Goal: Task Accomplishment & Management: Use online tool/utility

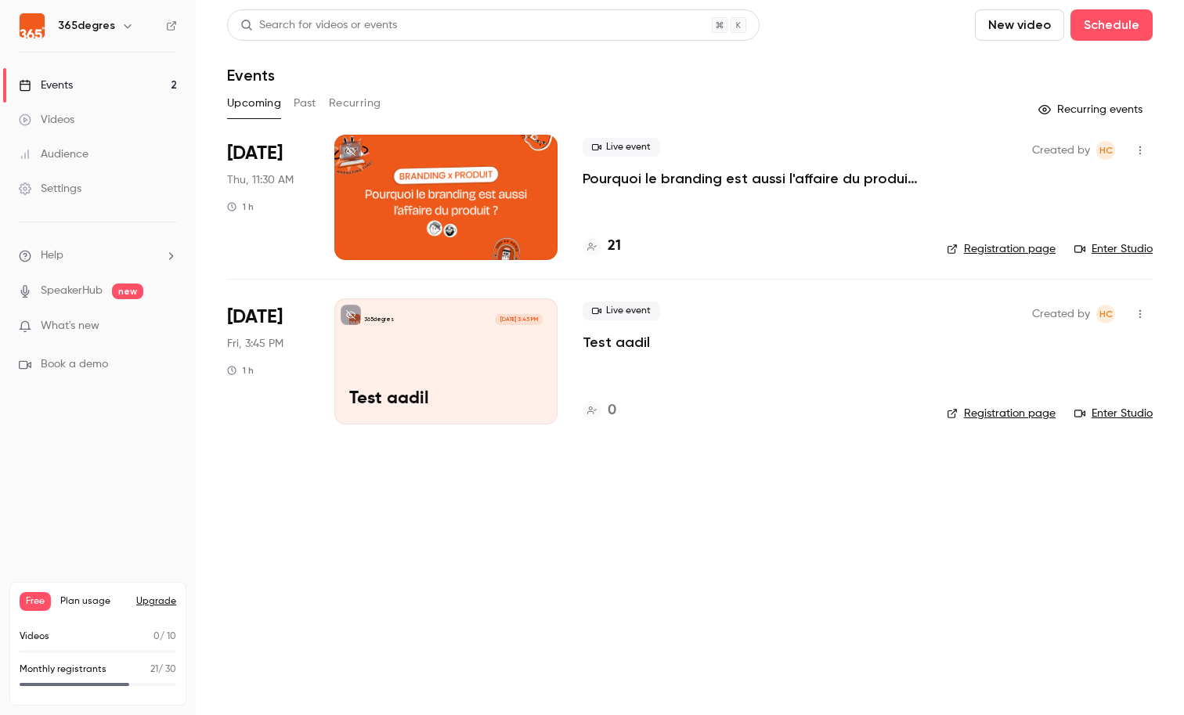
click at [608, 244] on h4 "21" at bounding box center [614, 246] width 13 height 21
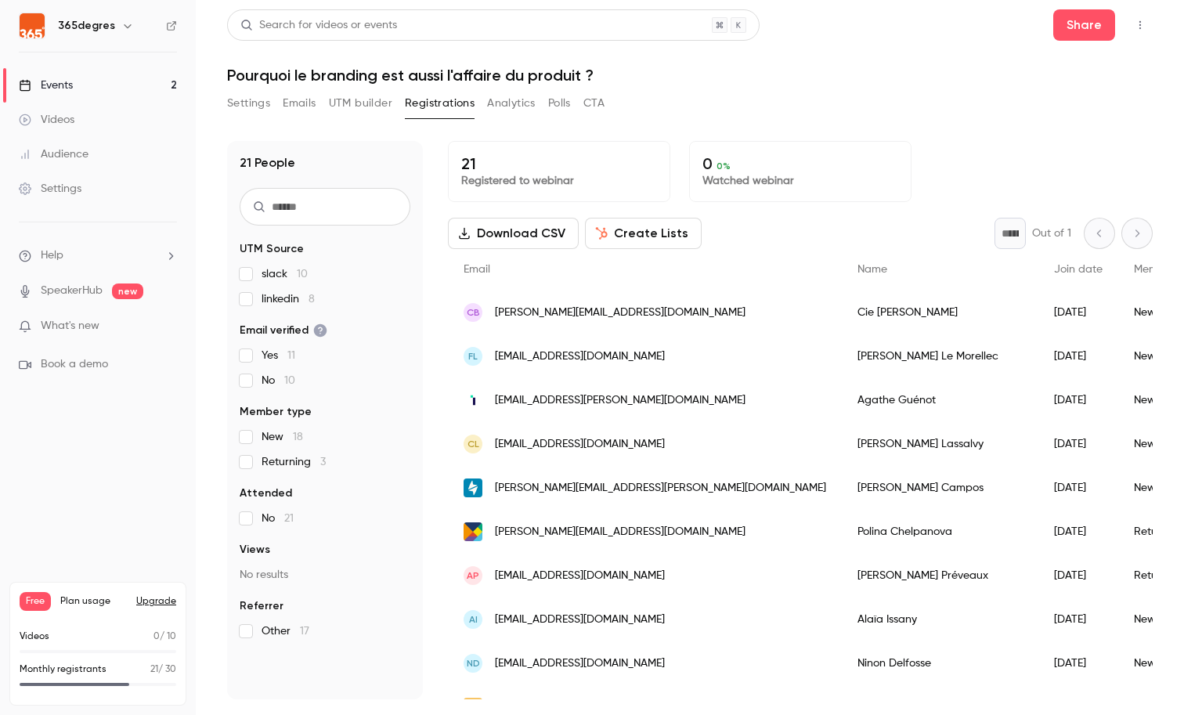
click at [355, 106] on button "UTM builder" at bounding box center [360, 103] width 63 height 25
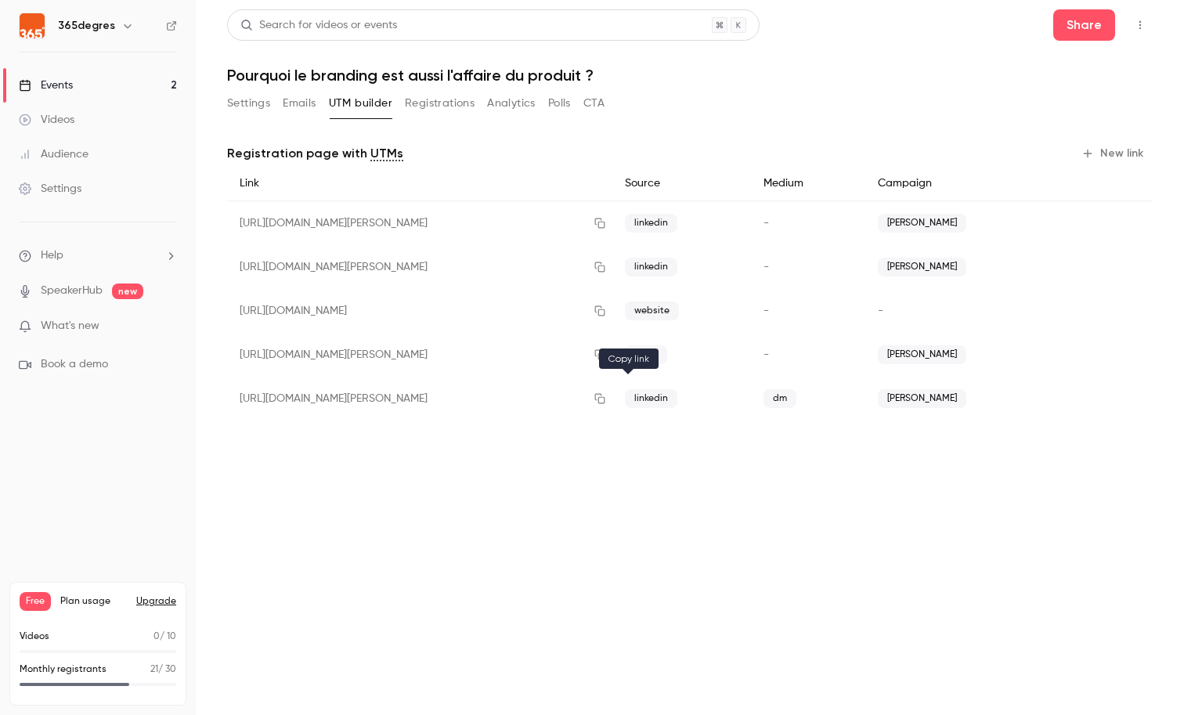
click at [604, 398] on icon "button" at bounding box center [599, 399] width 10 height 10
click at [1123, 157] on button "New link" at bounding box center [1114, 153] width 78 height 25
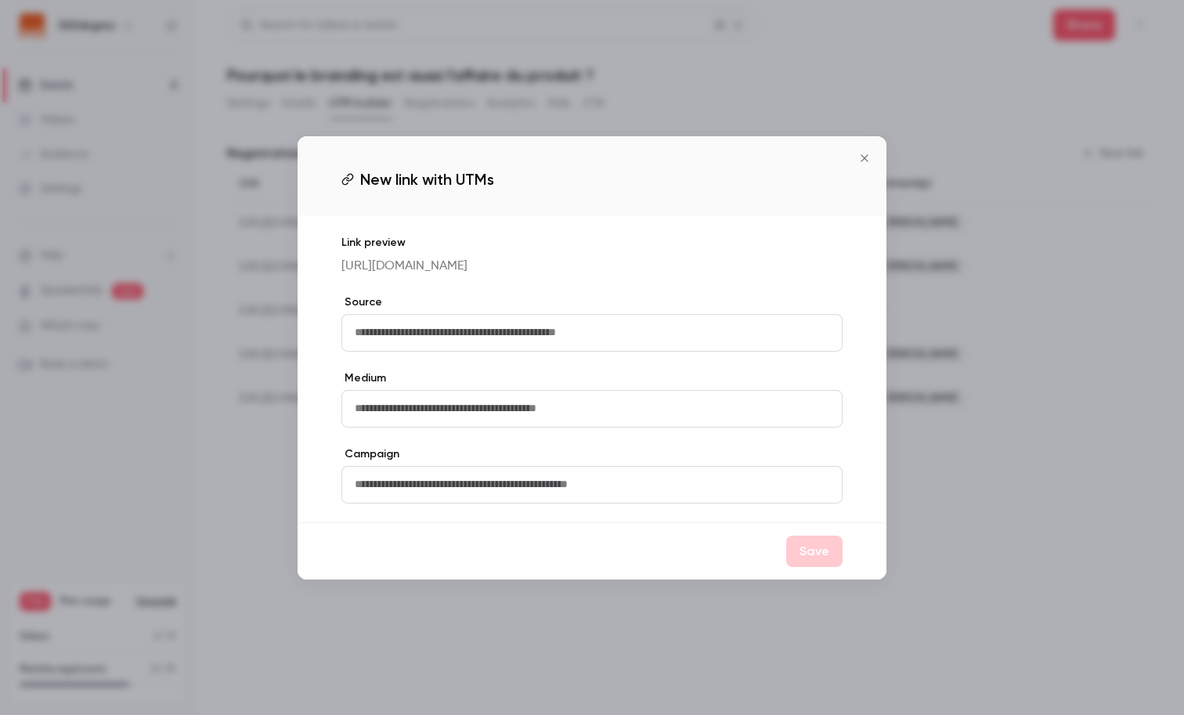
click at [263, 420] on div at bounding box center [592, 357] width 1184 height 715
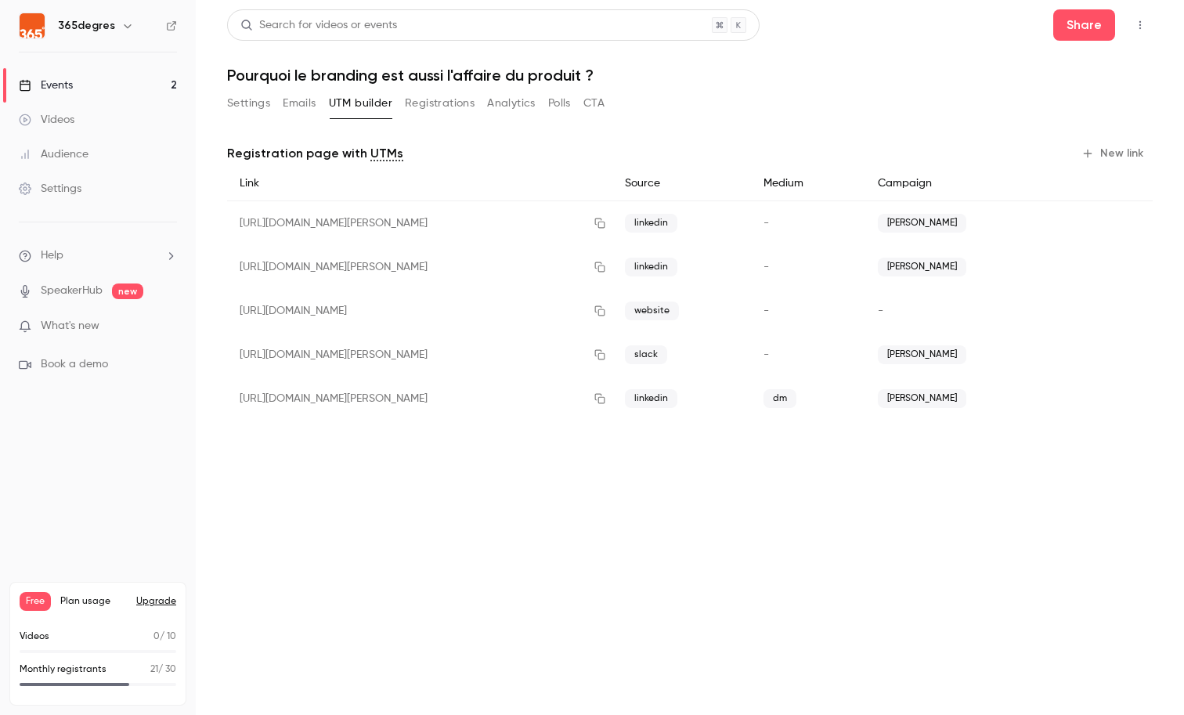
click at [1124, 149] on button "New link" at bounding box center [1114, 153] width 78 height 25
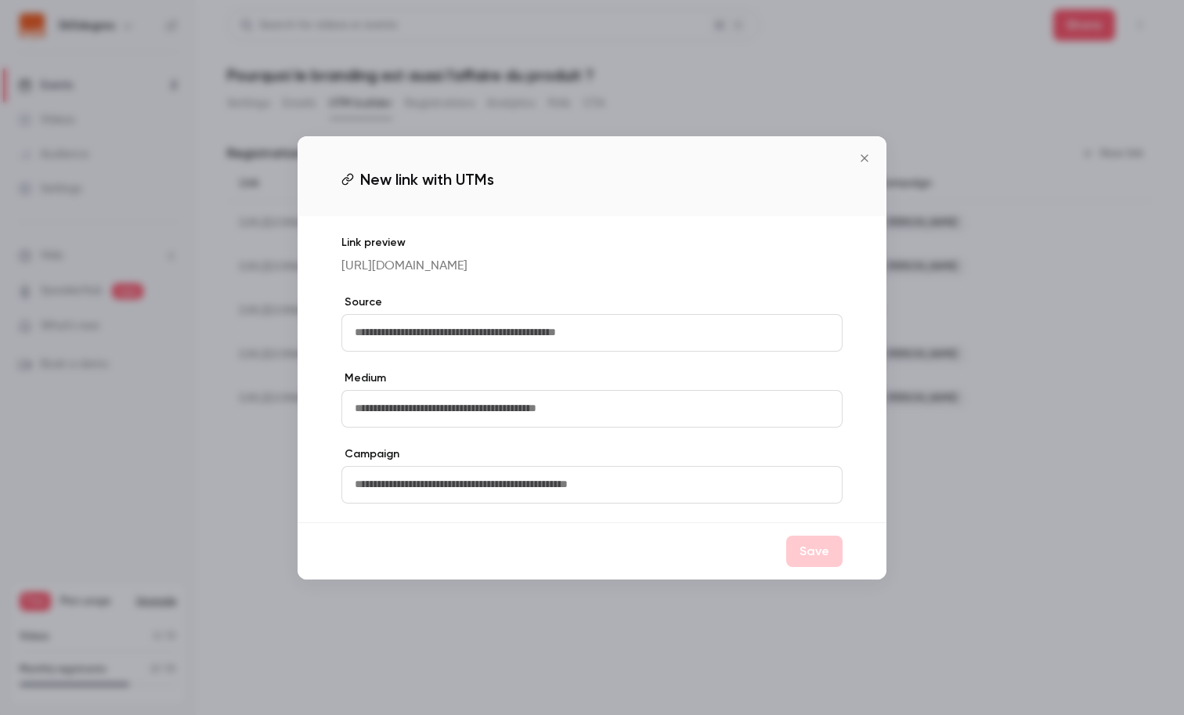
click at [392, 330] on input "text" at bounding box center [591, 333] width 501 height 38
type input "*"
type input "********"
click at [404, 409] on input "text" at bounding box center [591, 409] width 501 height 38
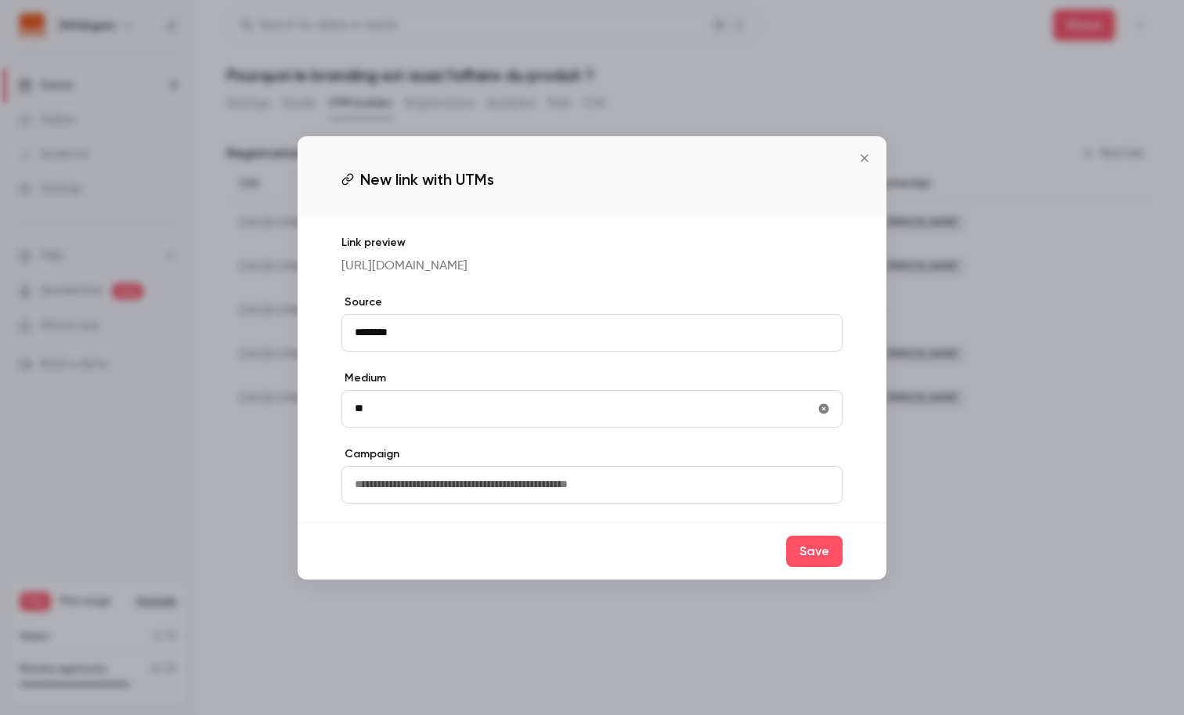
type input "**"
type input "*******"
click at [809, 564] on button "Save" at bounding box center [814, 551] width 56 height 31
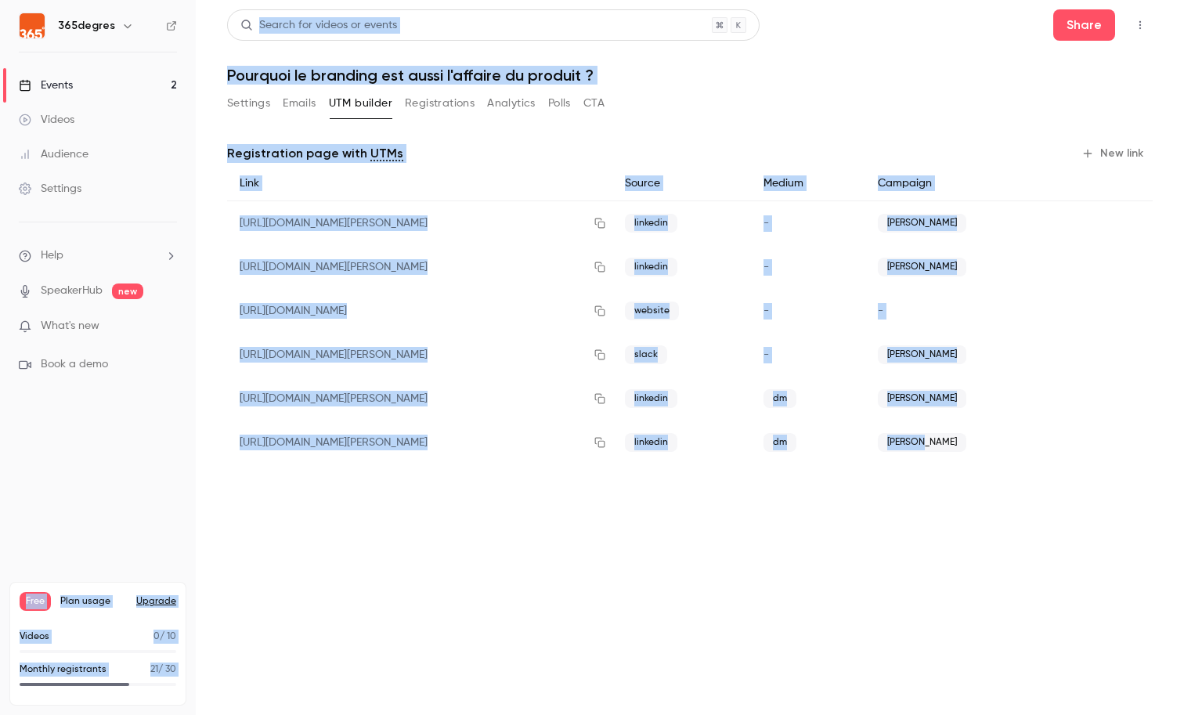
drag, startPoint x: 809, startPoint y: 564, endPoint x: 0, endPoint y: 564, distance: 808.7
click at [0, 564] on div "365degres Events 2 Videos Audience Settings Help SpeakerHub new What's new Book…" at bounding box center [592, 357] width 1184 height 715
click at [362, 510] on main "Search for videos or events Share Pourquoi le branding est aussi l'affaire du p…" at bounding box center [690, 357] width 988 height 715
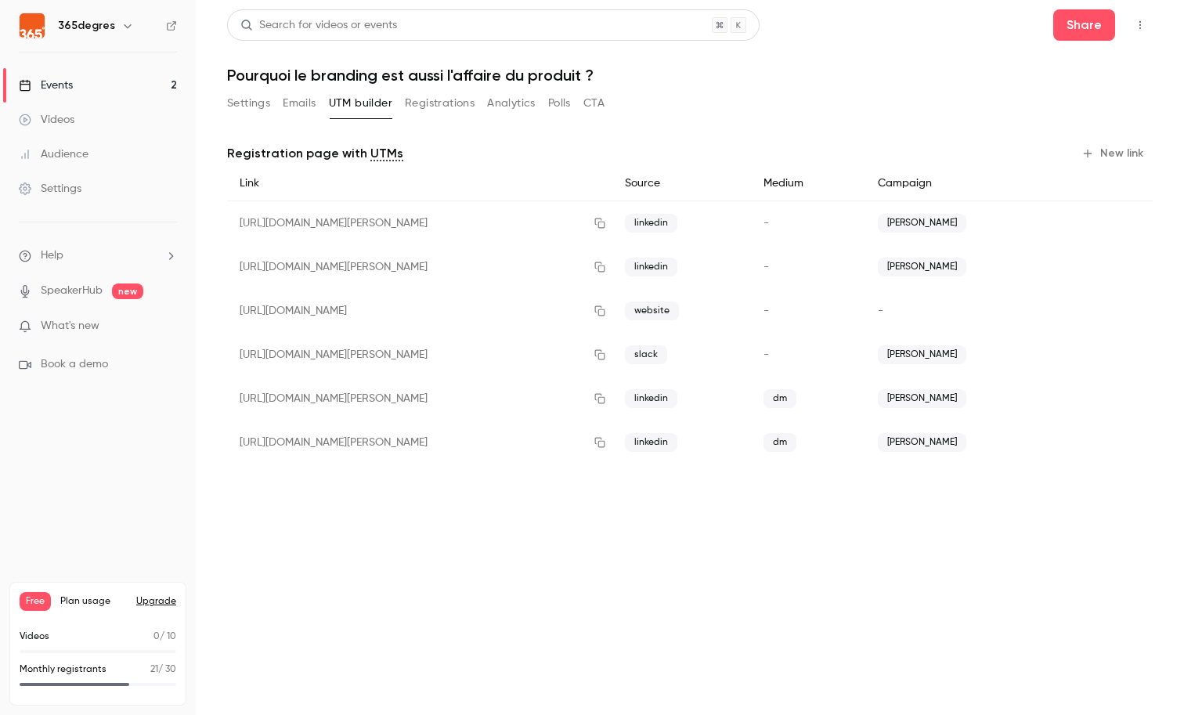
click at [243, 103] on button "Settings" at bounding box center [248, 103] width 43 height 25
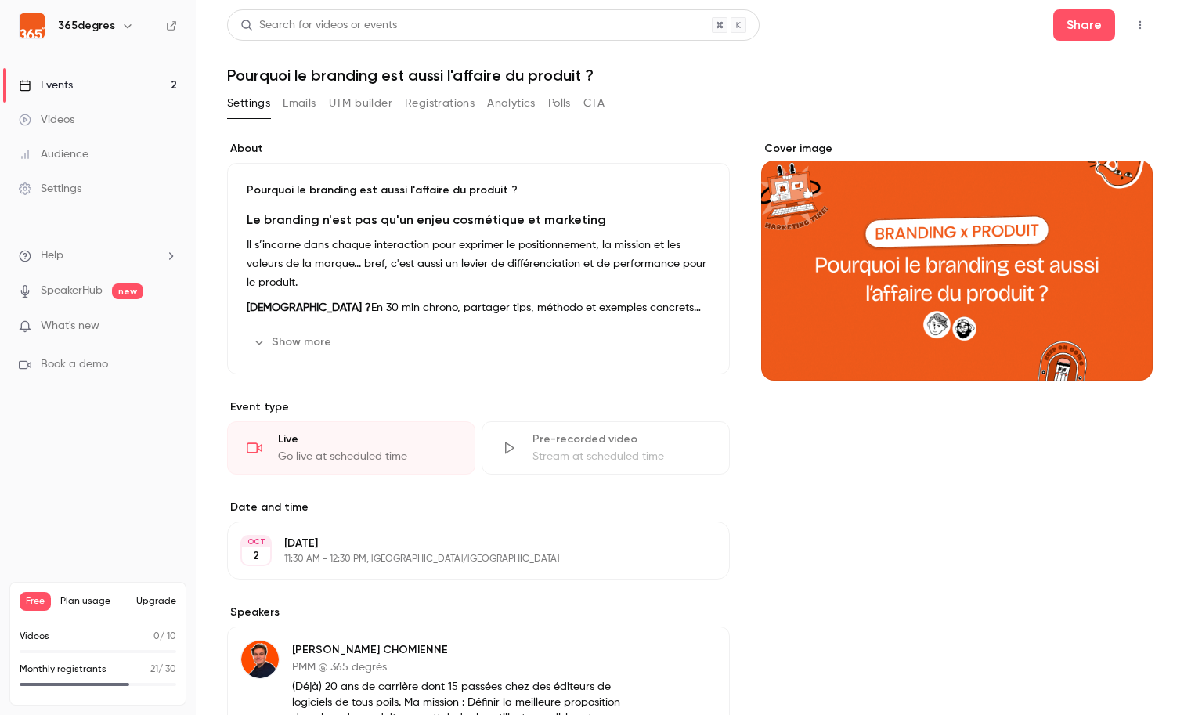
click at [120, 87] on link "Events 2" at bounding box center [98, 85] width 196 height 34
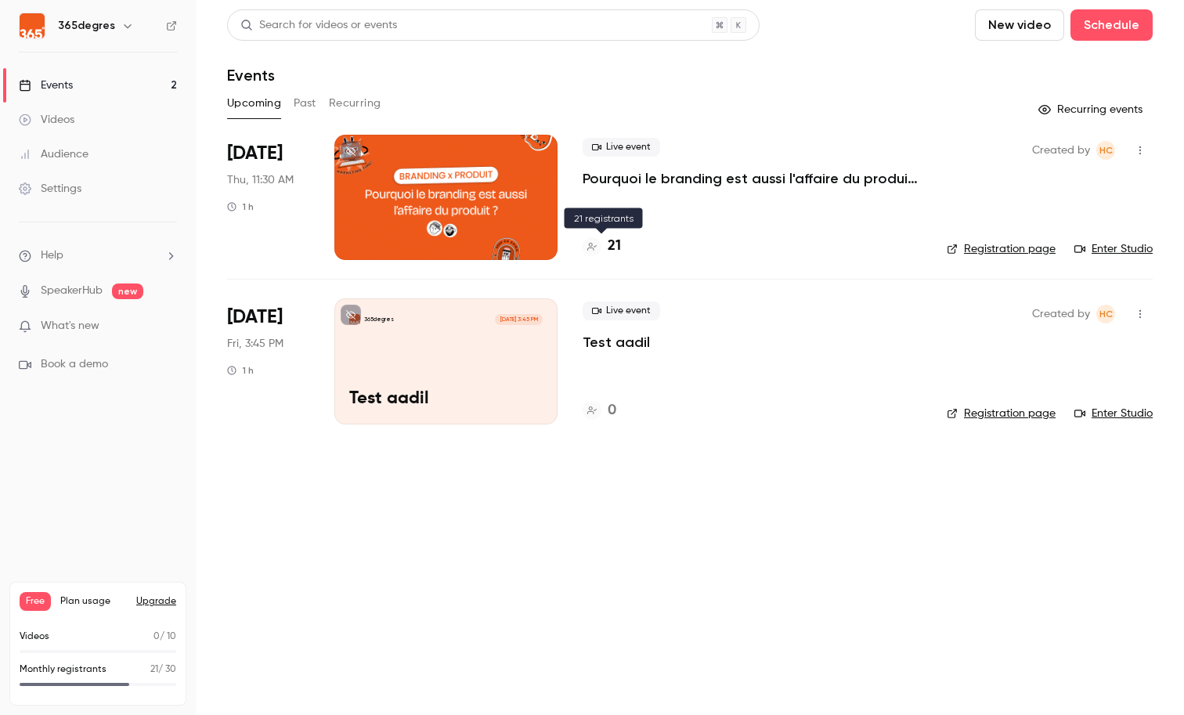
click at [611, 243] on h4 "21" at bounding box center [614, 246] width 13 height 21
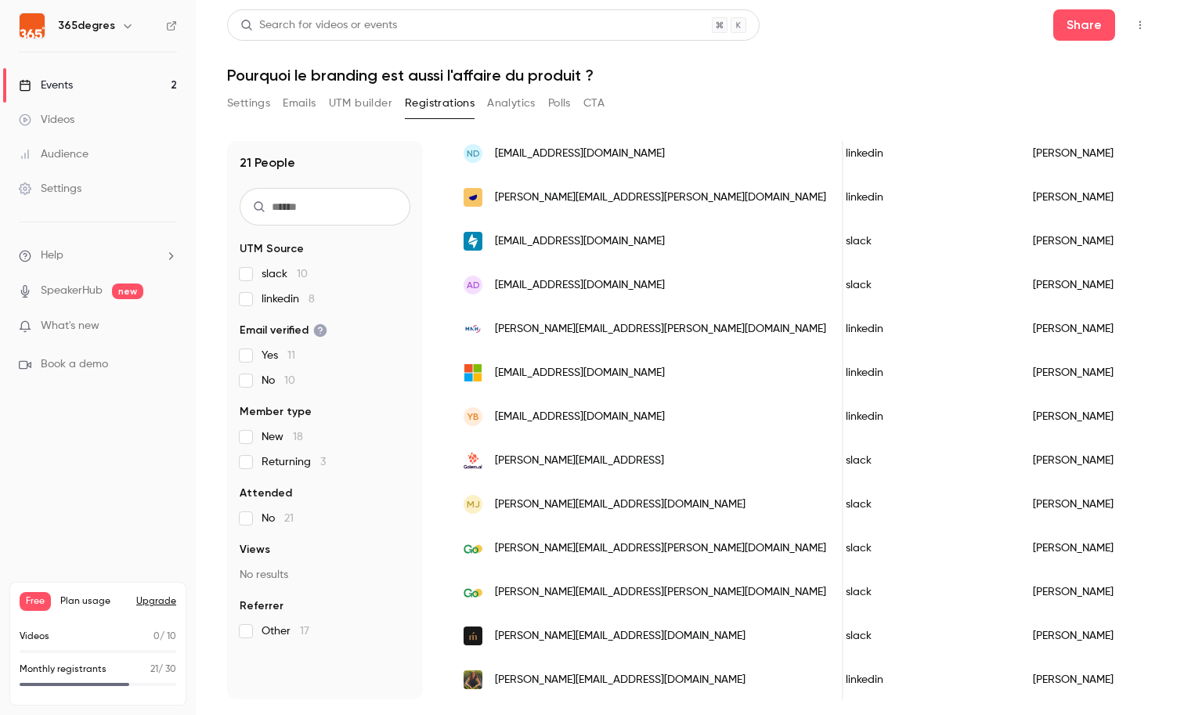
scroll to position [512, 0]
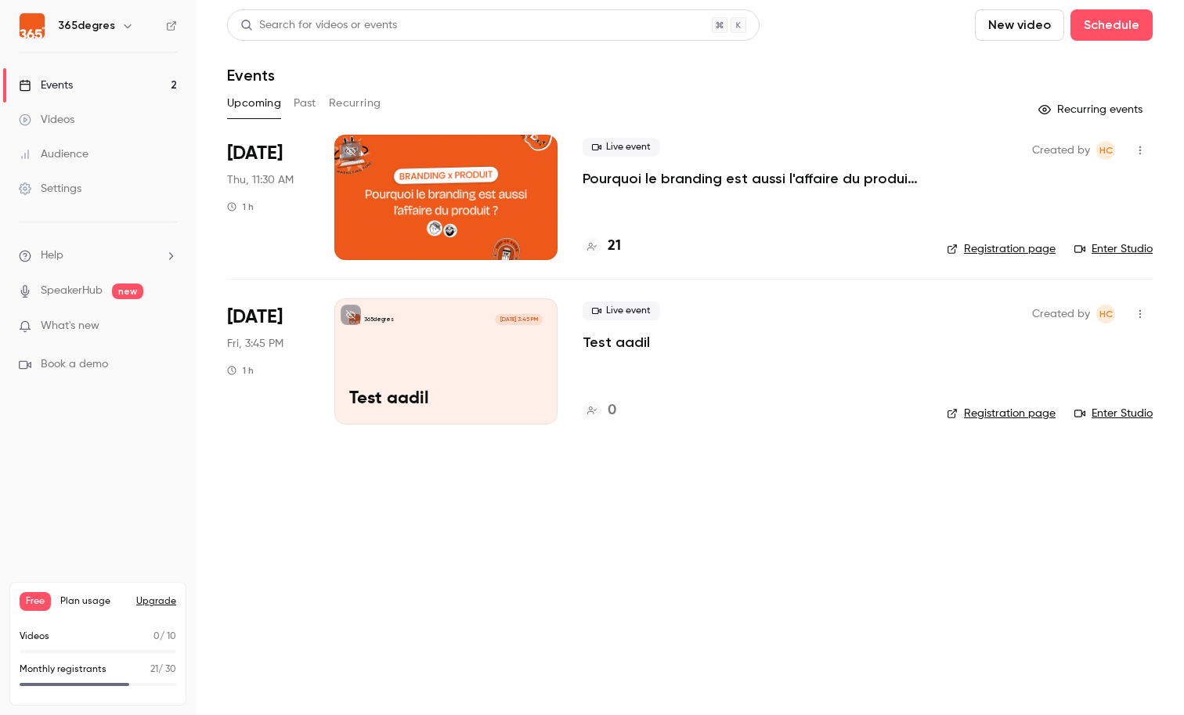
click at [432, 173] on div at bounding box center [445, 197] width 223 height 125
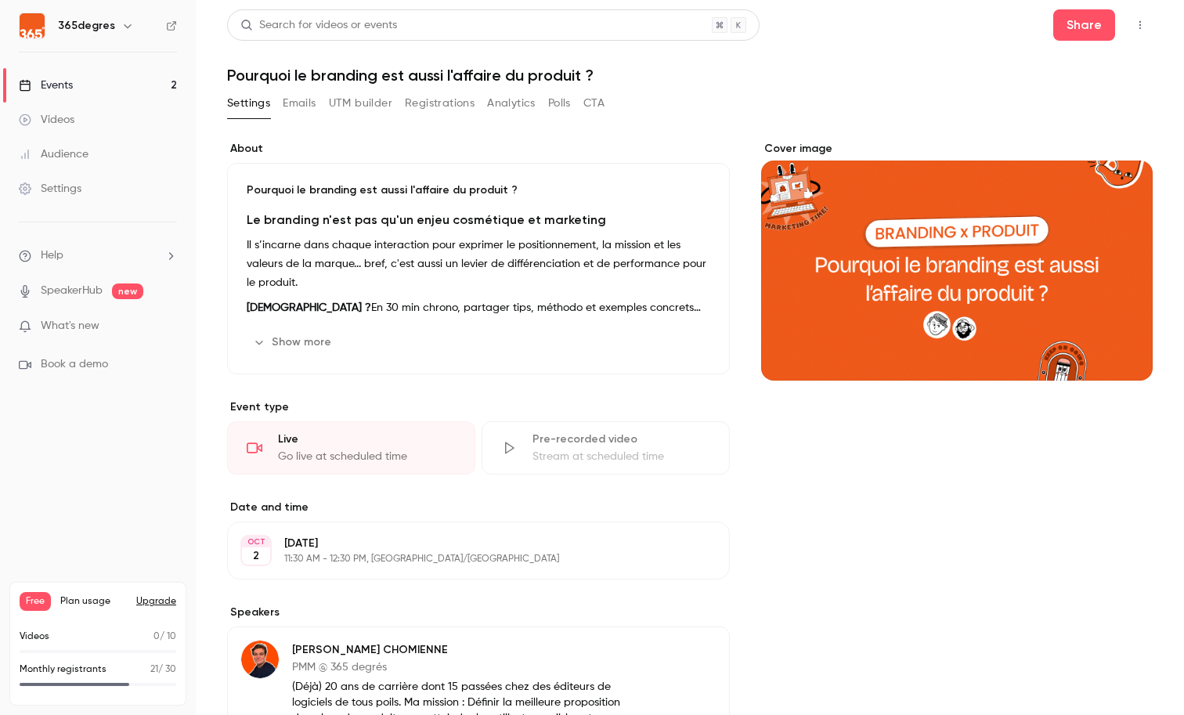
click at [286, 338] on button "Show more" at bounding box center [294, 342] width 94 height 25
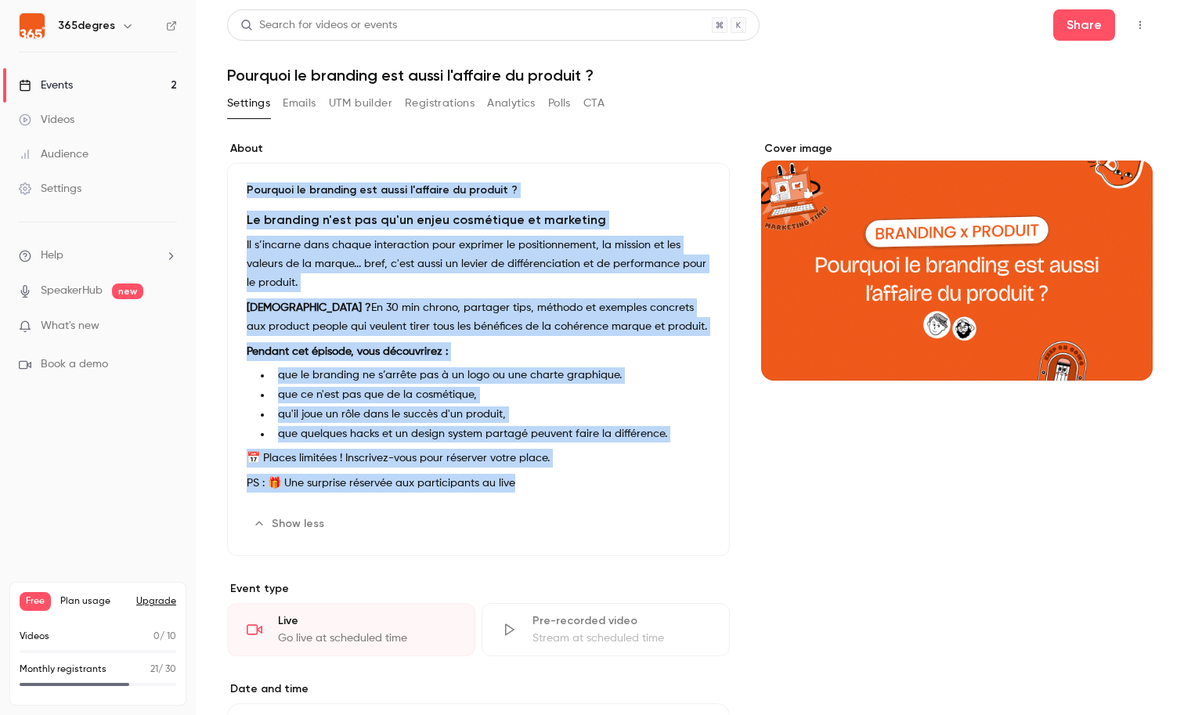
drag, startPoint x: 561, startPoint y: 483, endPoint x: 217, endPoint y: 185, distance: 455.1
click at [217, 185] on main "Search for videos or events Share Pourquoi le branding est aussi l'affaire du p…" at bounding box center [690, 357] width 988 height 715
copy div "Pourquoi le branding est aussi l'affaire du produit ? Le branding n'est pas qu'…"
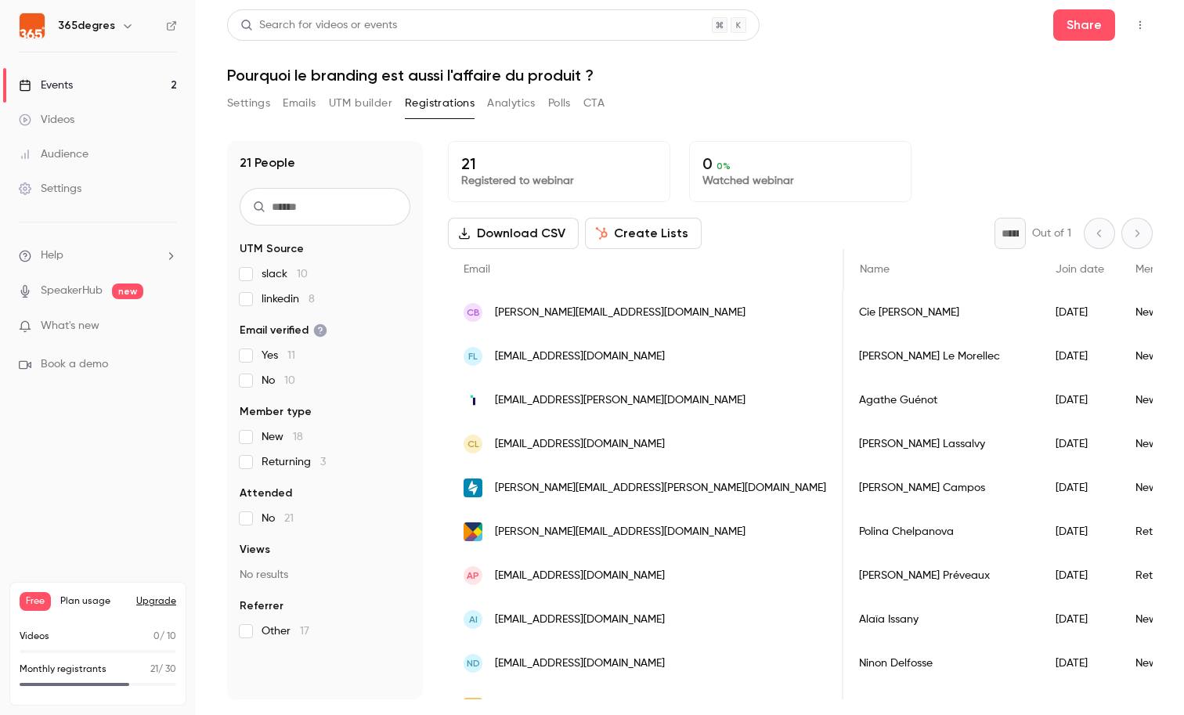
scroll to position [0, 828]
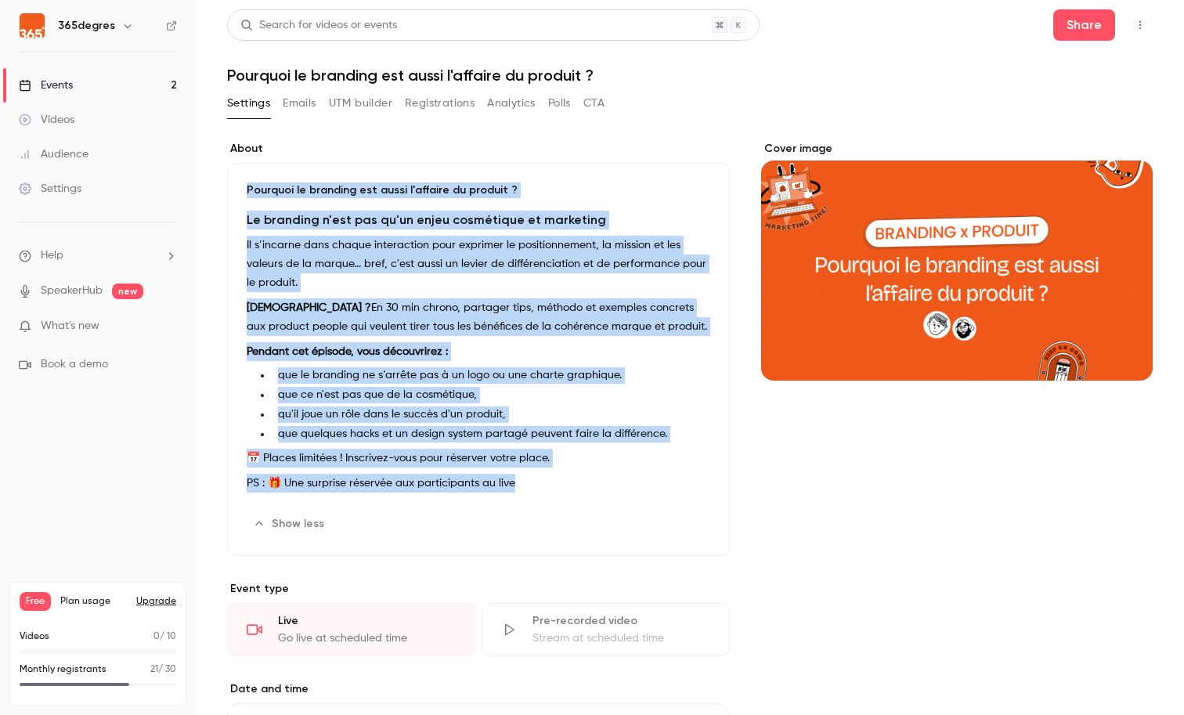
click at [217, 295] on main "Search for videos or events Share Pourquoi le branding est aussi l'affaire du p…" at bounding box center [690, 357] width 988 height 715
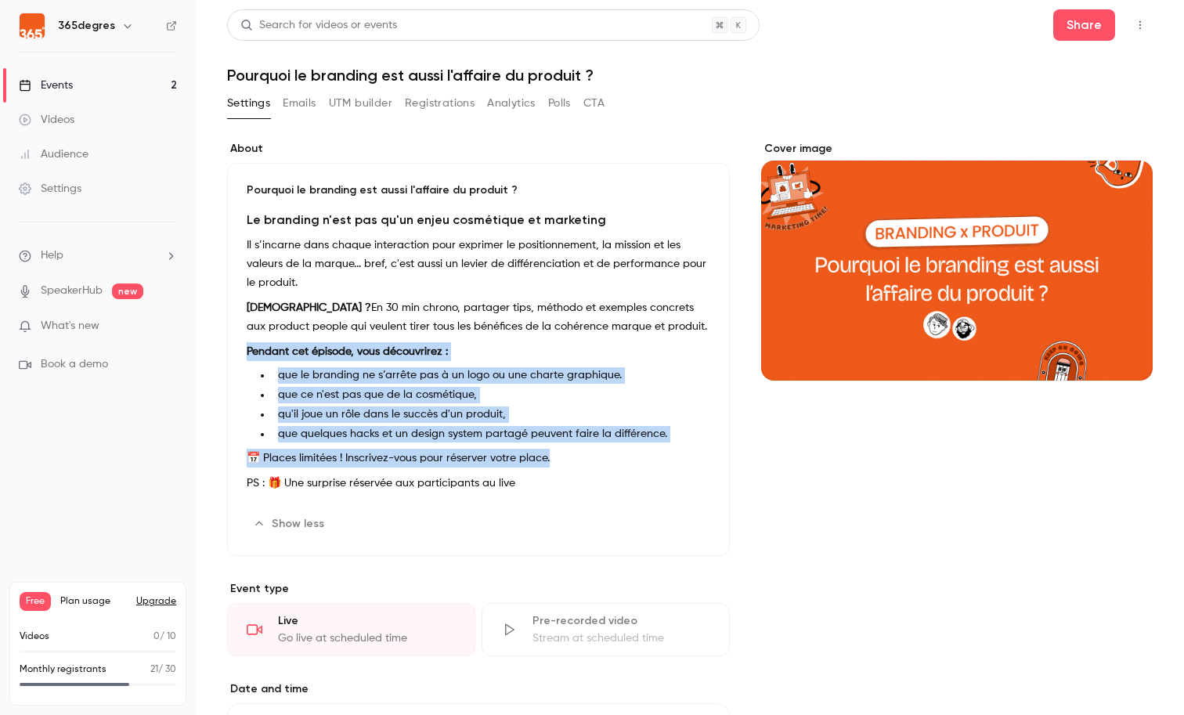
drag, startPoint x: 580, startPoint y: 458, endPoint x: 240, endPoint y: 348, distance: 357.0
click at [240, 348] on div "Pourquoi le branding est aussi l'affaire du produit ? Le branding n'est pas qu'…" at bounding box center [478, 359] width 503 height 393
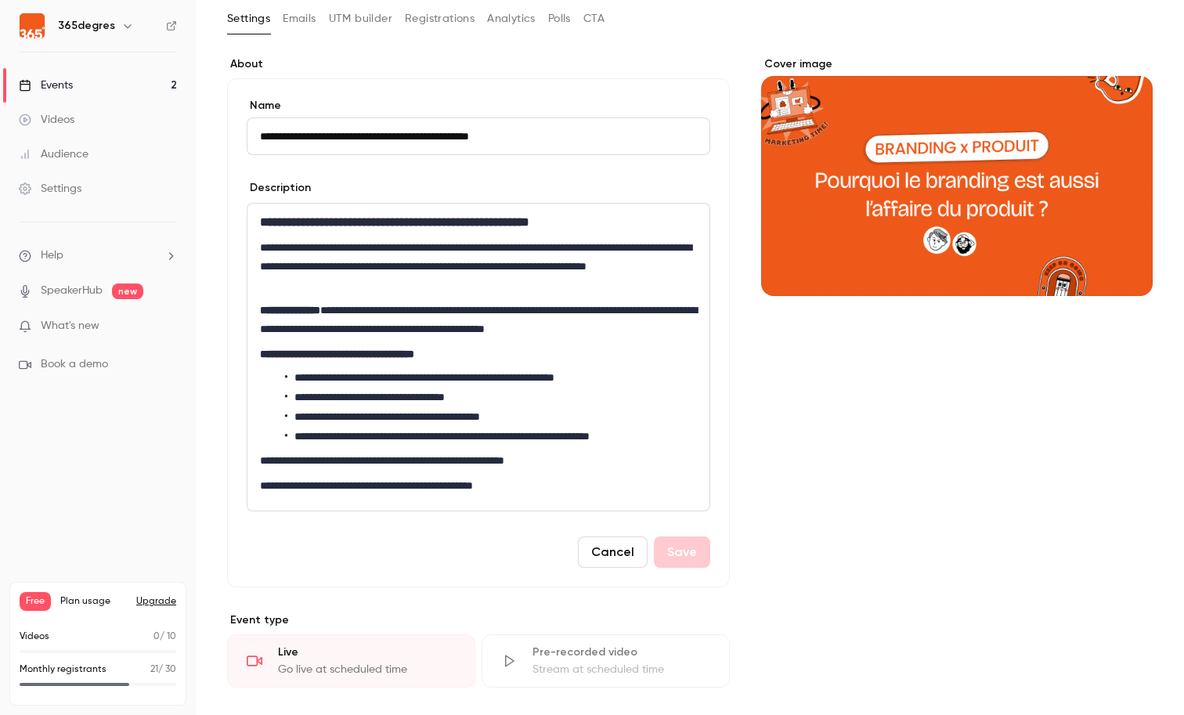
scroll to position [121, 0]
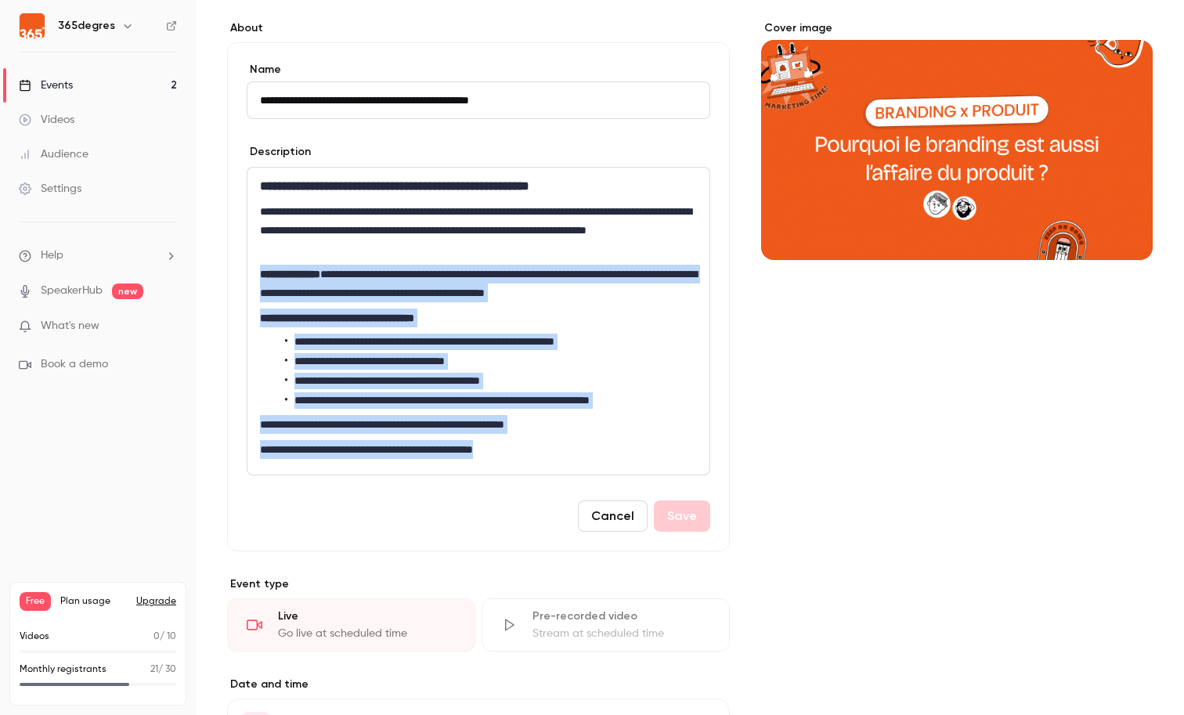
drag, startPoint x: 536, startPoint y: 444, endPoint x: 251, endPoint y: 277, distance: 329.5
click at [251, 277] on div "**********" at bounding box center [478, 321] width 462 height 307
copy div "**********"
click at [362, 342] on li "**********" at bounding box center [491, 342] width 412 height 16
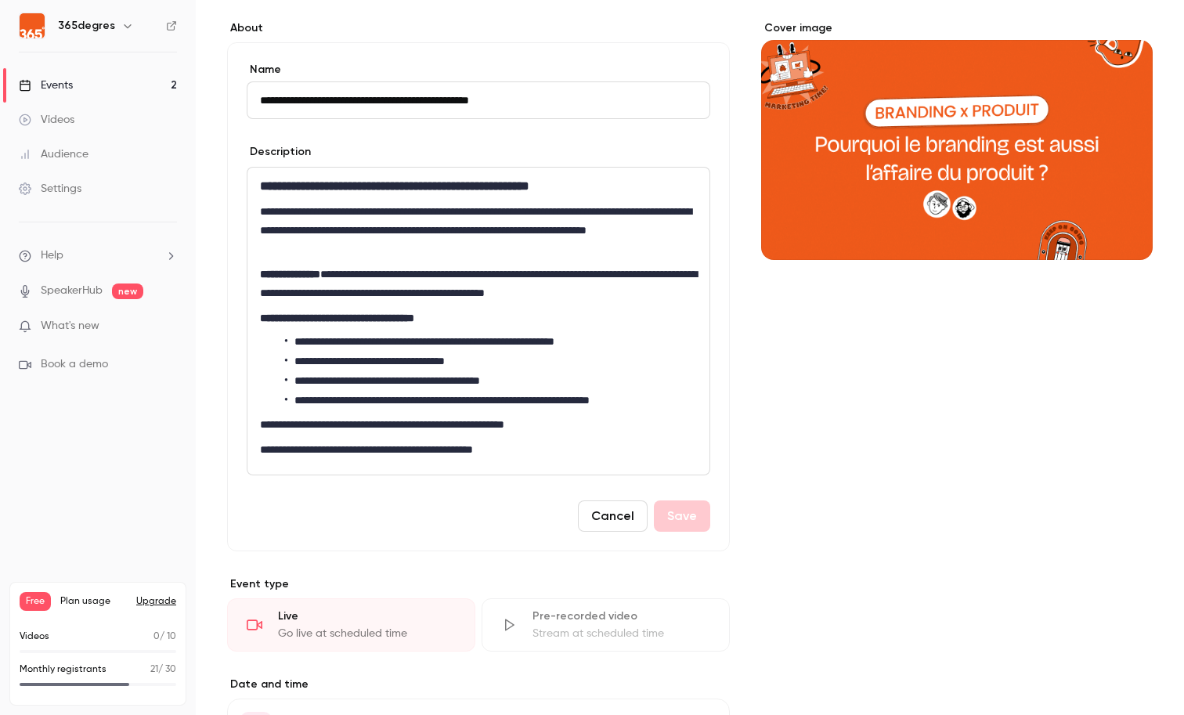
click at [260, 312] on strong "**********" at bounding box center [337, 317] width 154 height 11
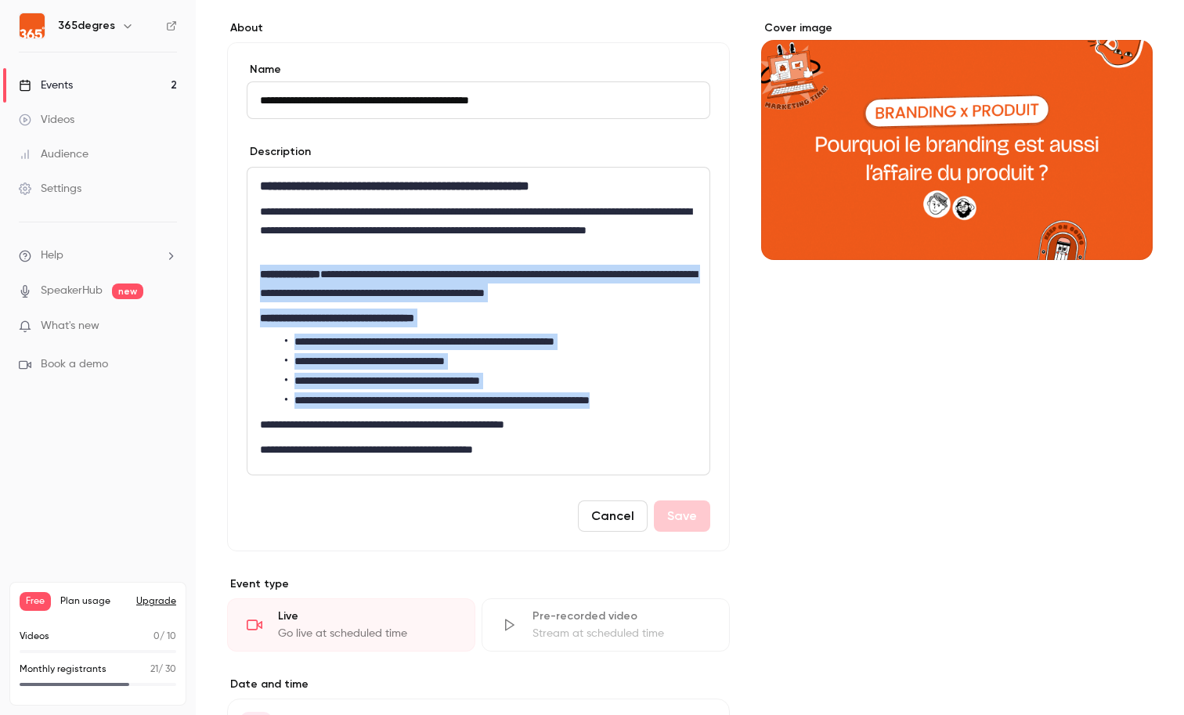
drag, startPoint x: 260, startPoint y: 271, endPoint x: 680, endPoint y: 406, distance: 440.9
click at [680, 406] on div "**********" at bounding box center [478, 321] width 462 height 307
copy div "**********"
click at [94, 83] on link "Events 2" at bounding box center [98, 85] width 196 height 34
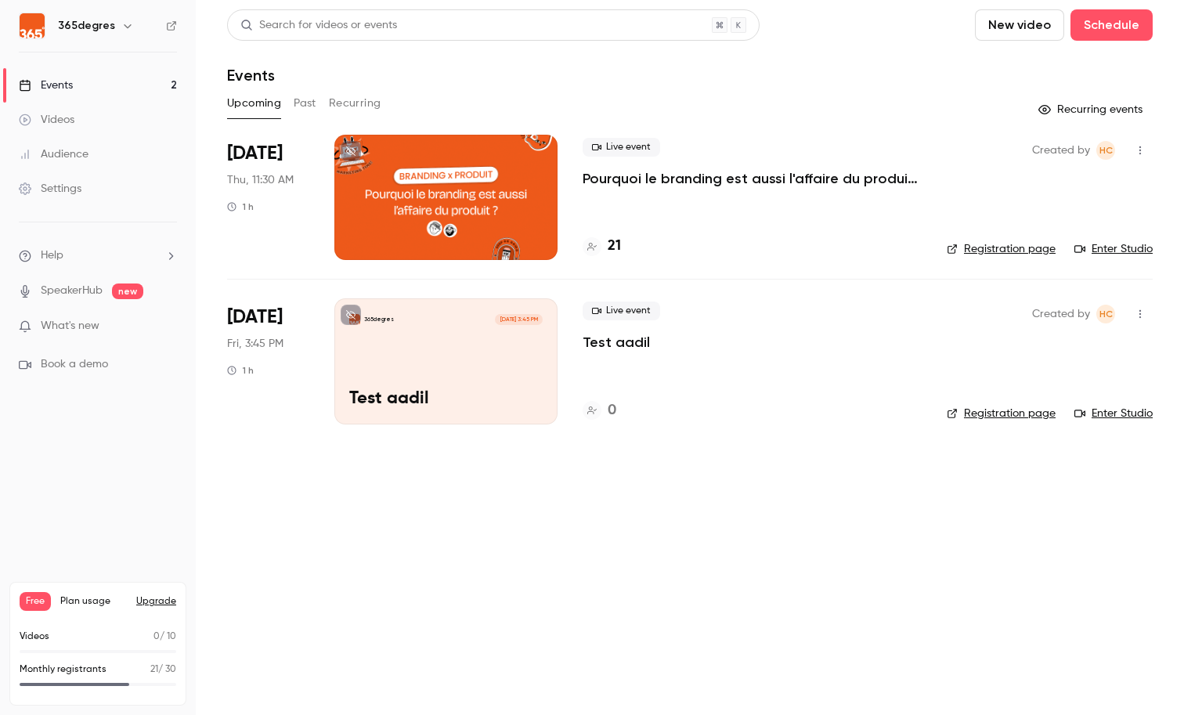
click at [625, 179] on p "Pourquoi le branding est aussi l'affaire du produit ?" at bounding box center [751, 178] width 339 height 19
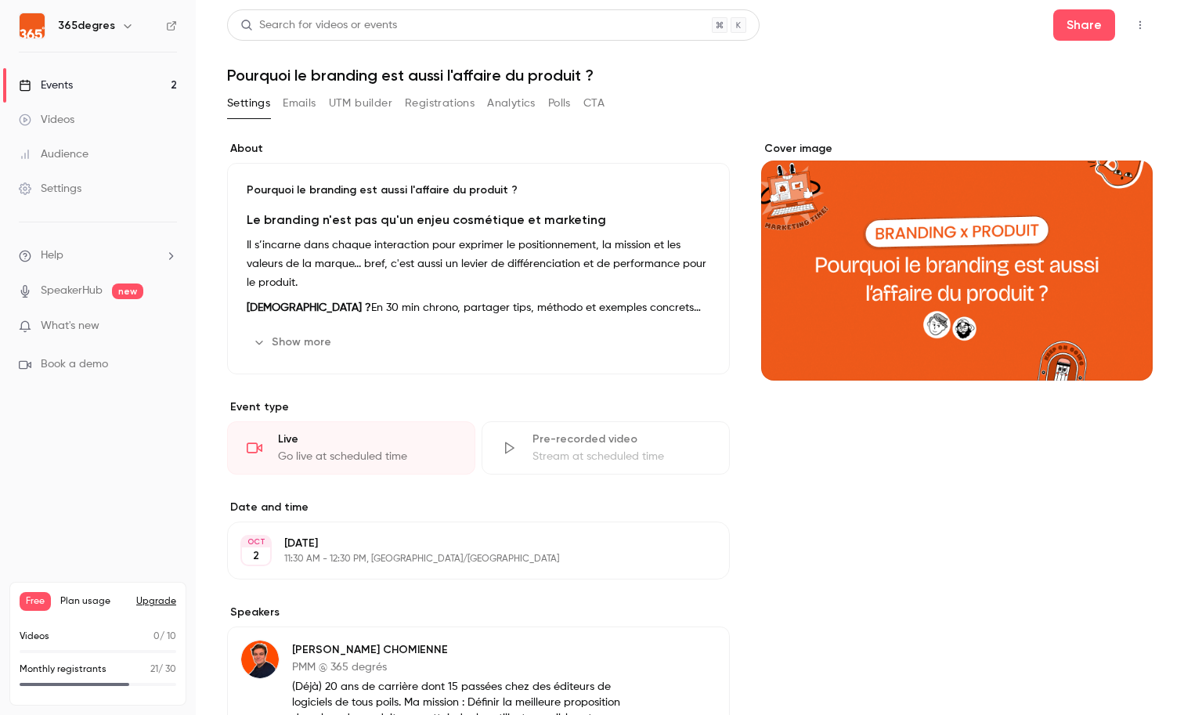
click at [343, 94] on button "UTM builder" at bounding box center [360, 103] width 63 height 25
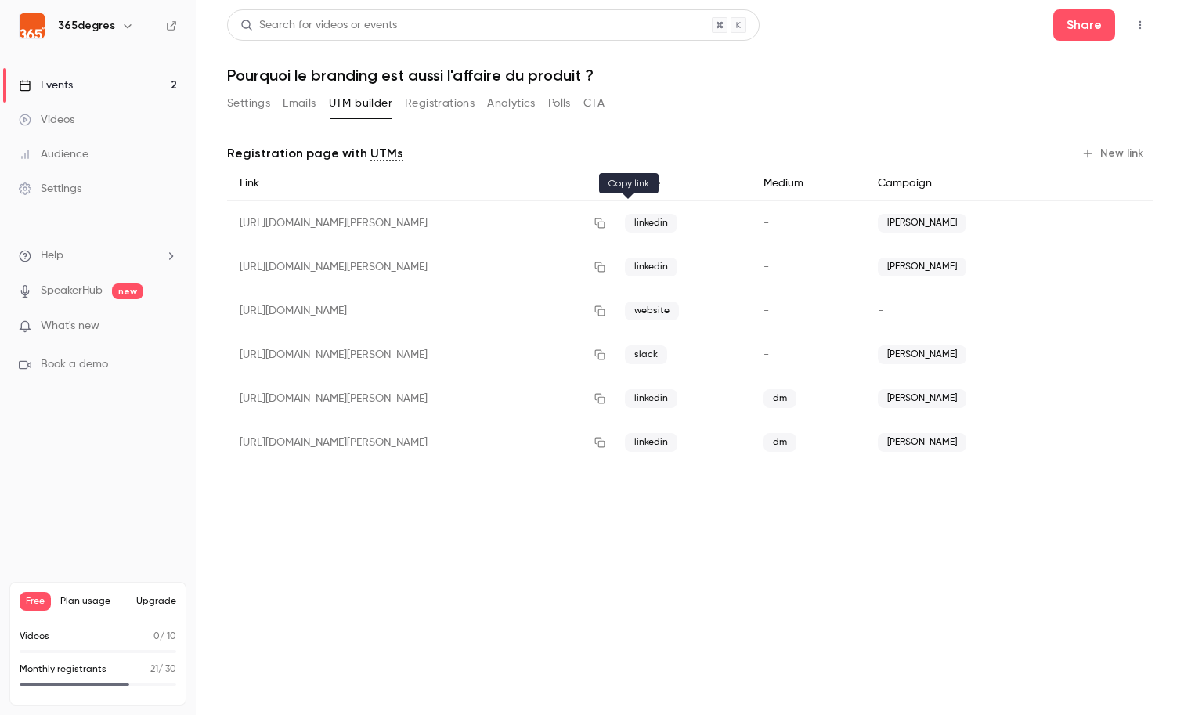
click at [604, 223] on icon "button" at bounding box center [599, 223] width 10 height 10
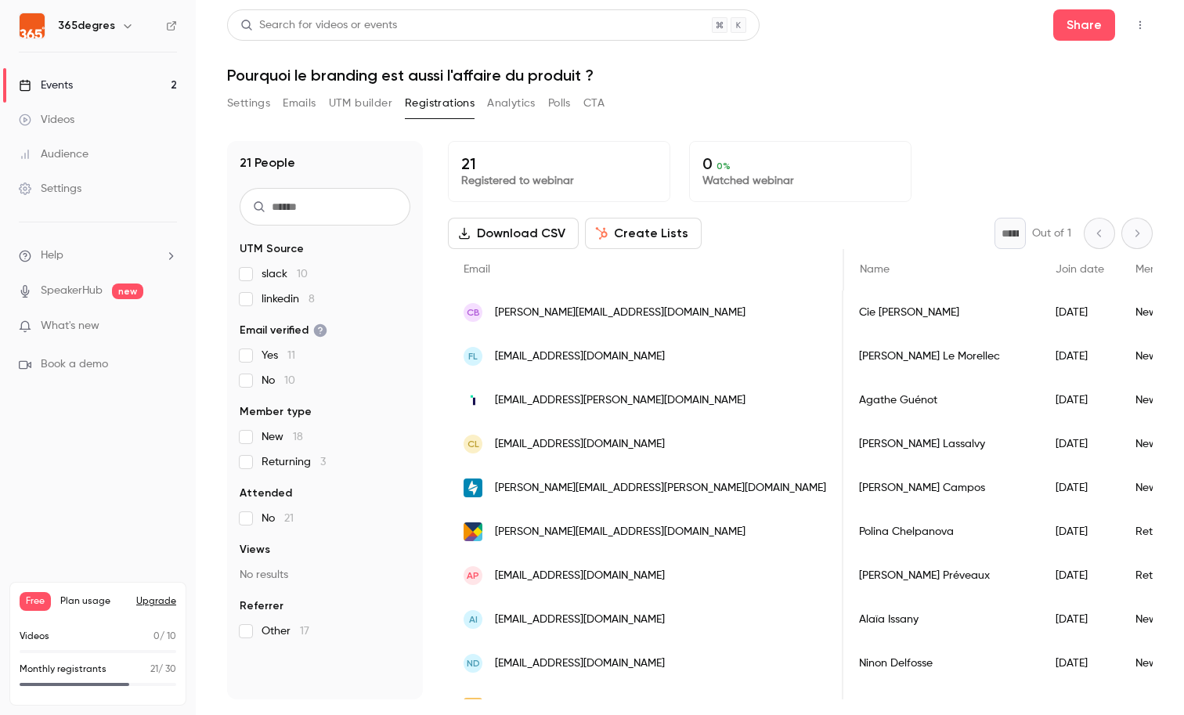
scroll to position [0, 828]
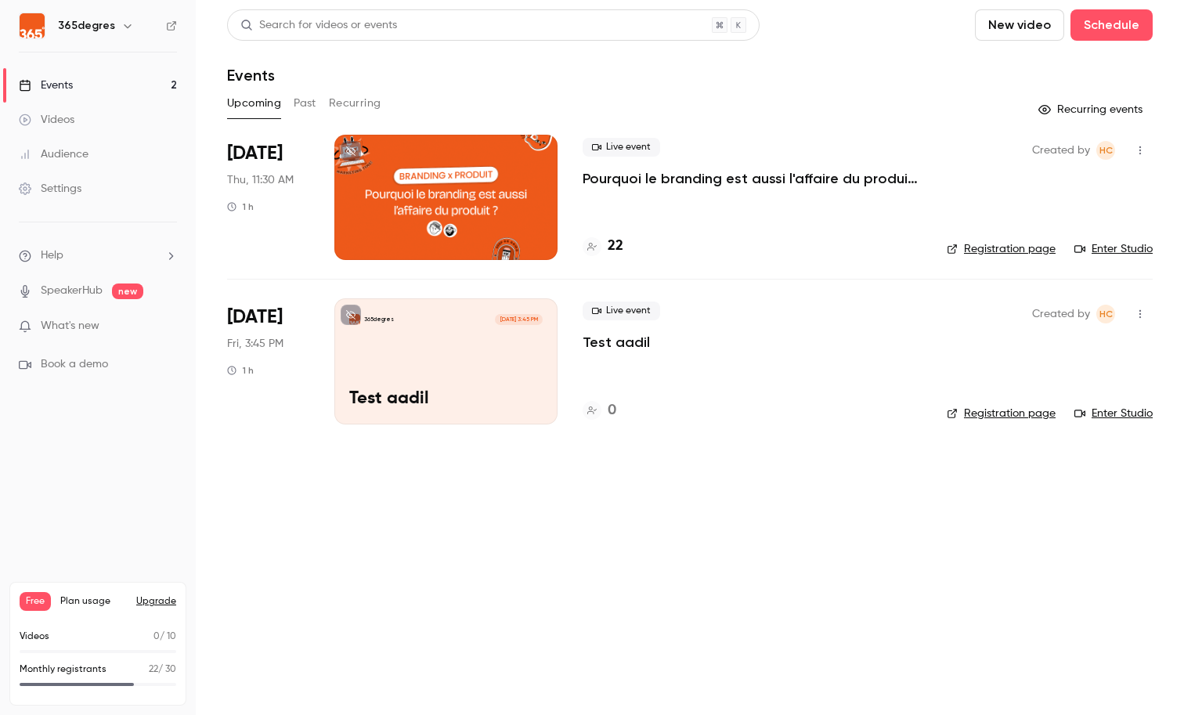
click at [624, 240] on div "22" at bounding box center [751, 246] width 339 height 21
click at [618, 243] on h4 "22" at bounding box center [616, 246] width 16 height 21
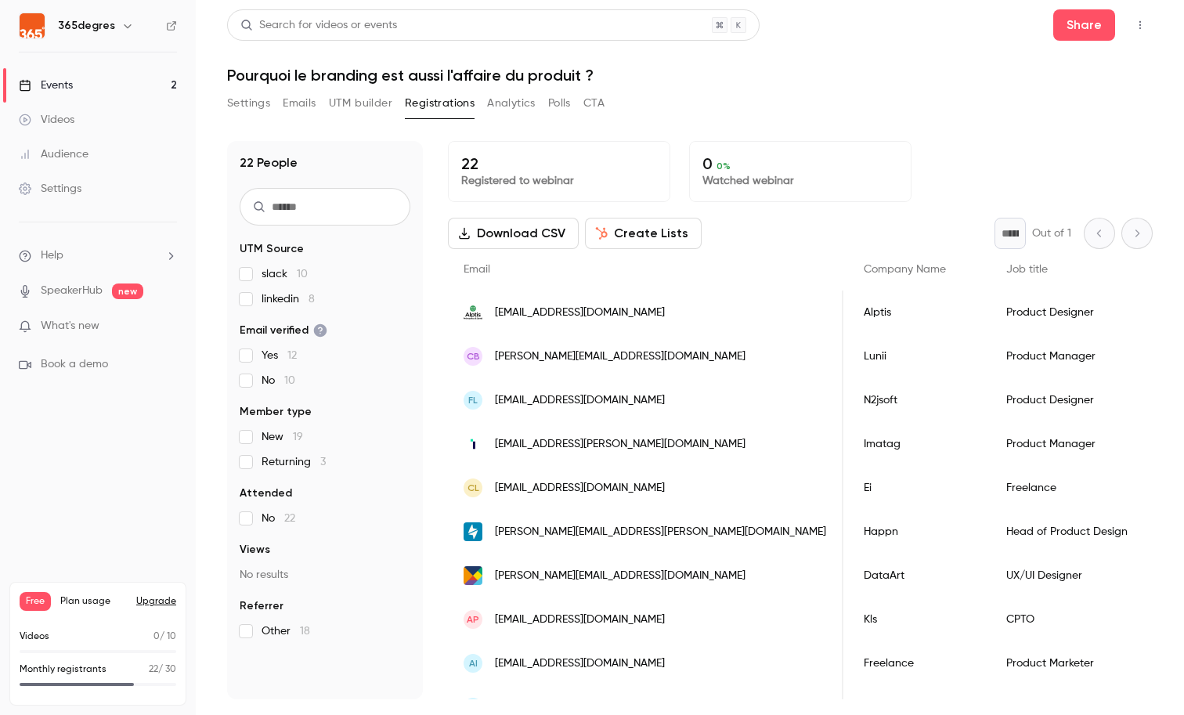
scroll to position [0, 525]
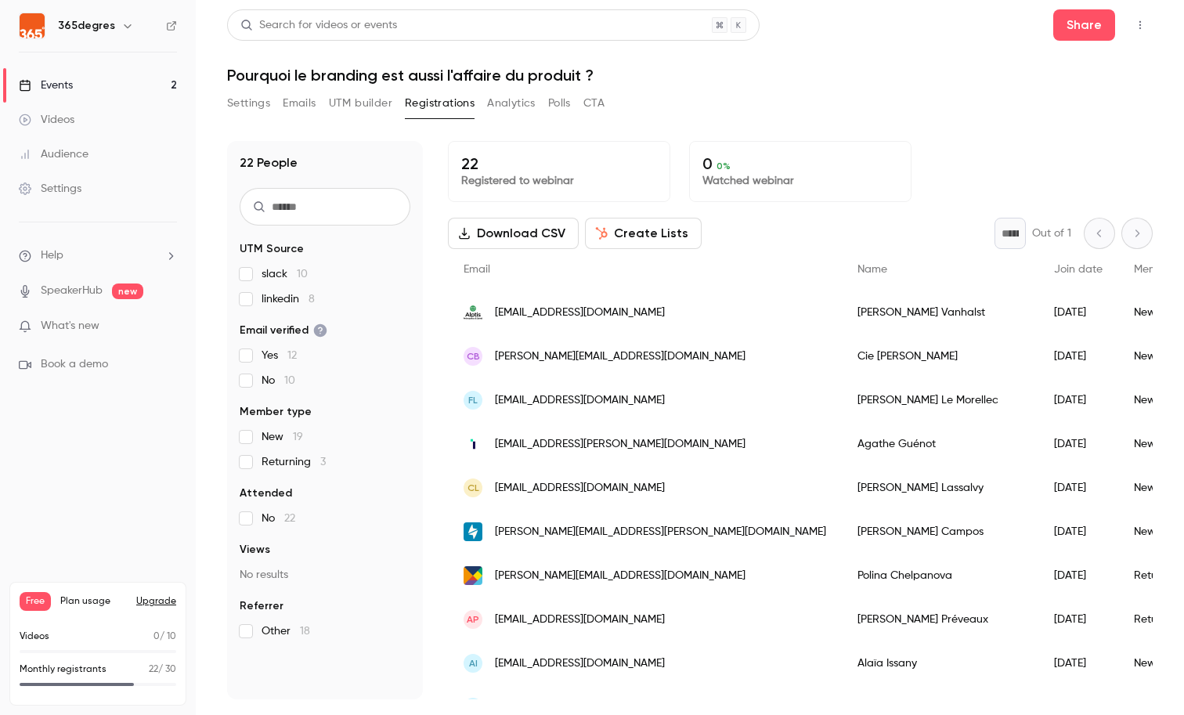
click at [352, 102] on button "UTM builder" at bounding box center [360, 103] width 63 height 25
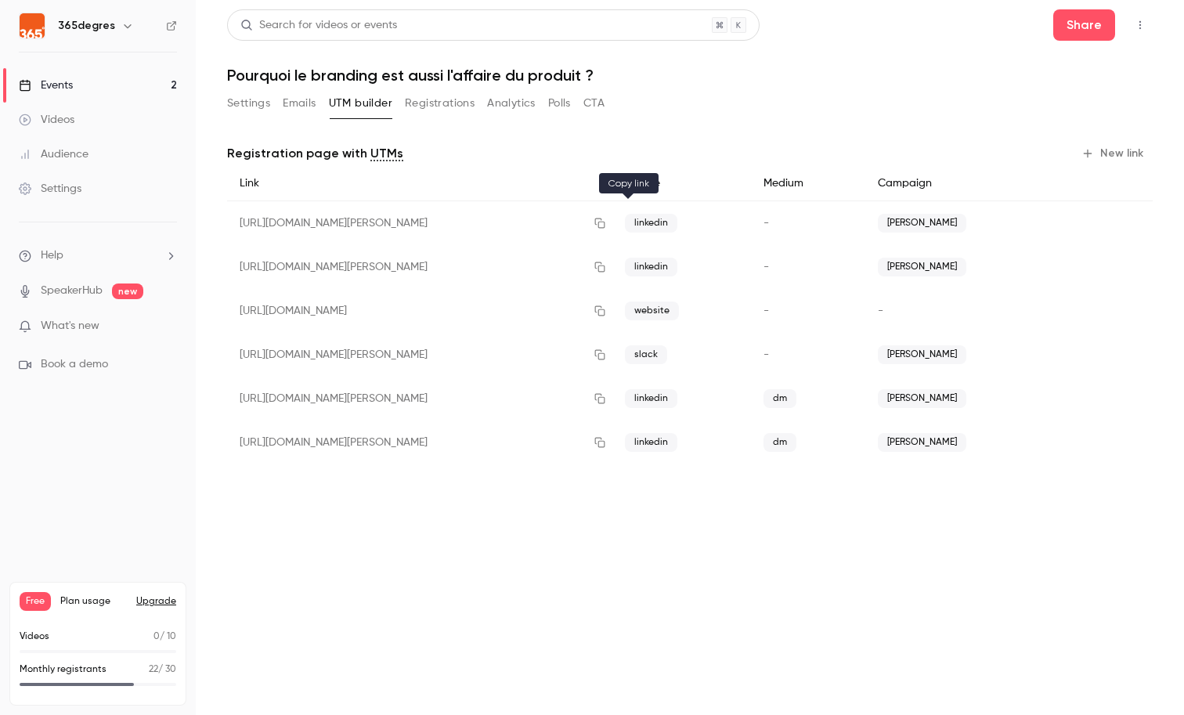
click at [604, 224] on icon "button" at bounding box center [599, 223] width 10 height 10
